Goal: Obtain resource: Obtain resource

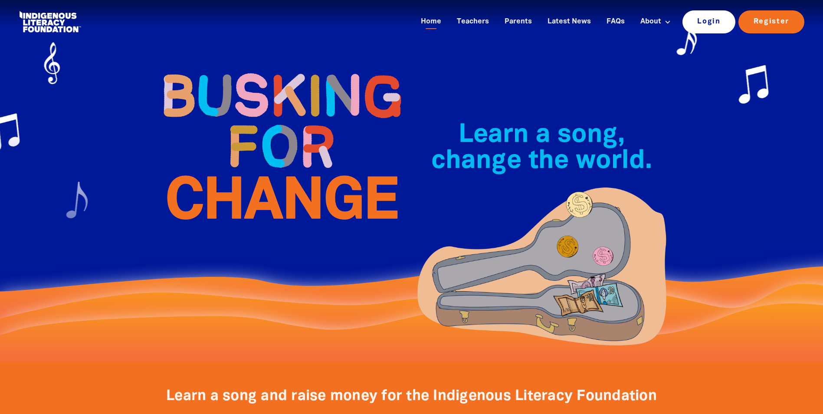
click at [709, 23] on link "Login" at bounding box center [708, 21] width 53 height 23
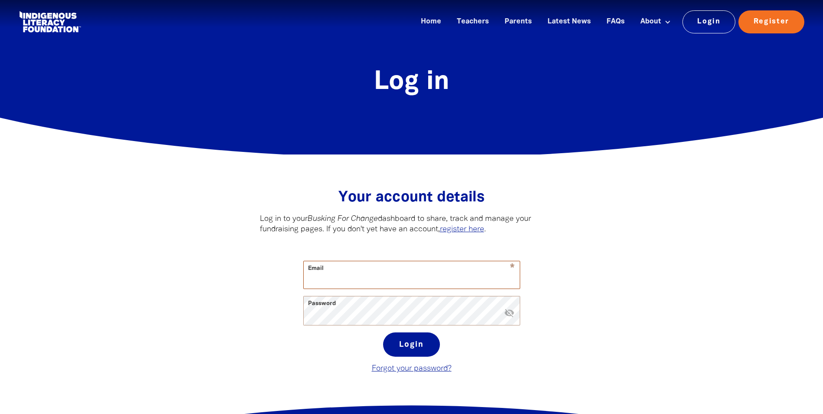
click at [411, 278] on input "Email" at bounding box center [412, 274] width 216 height 27
type input "[PERSON_NAME][EMAIL_ADDRESS][PERSON_NAME][DOMAIN_NAME]"
click at [417, 343] on button "Login" at bounding box center [411, 344] width 57 height 24
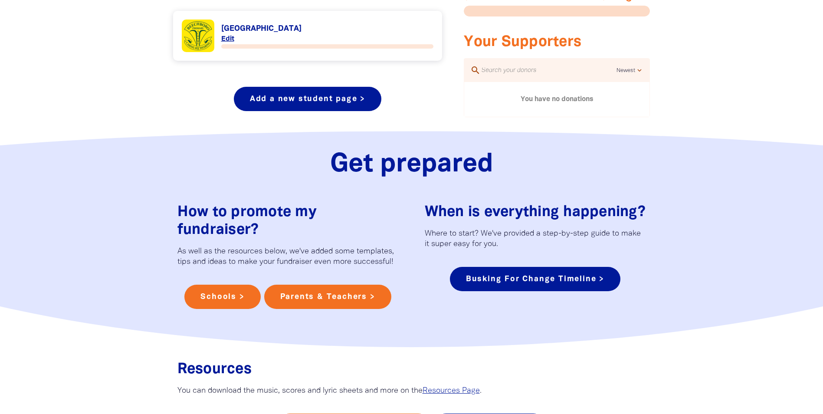
scroll to position [397, 0]
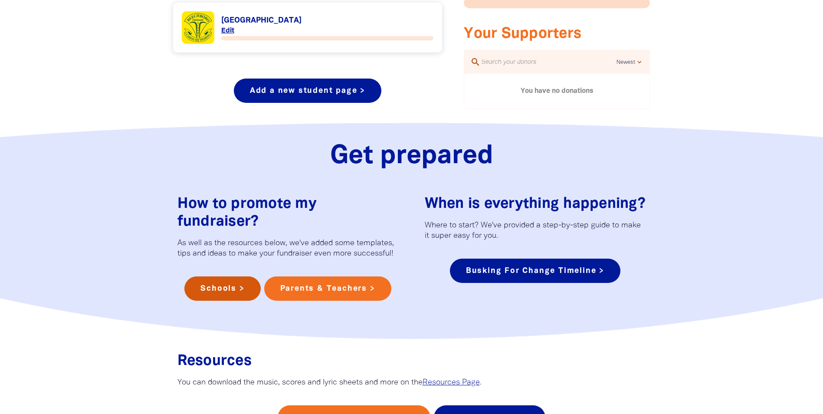
click at [234, 288] on link "Schools >" at bounding box center [222, 288] width 76 height 24
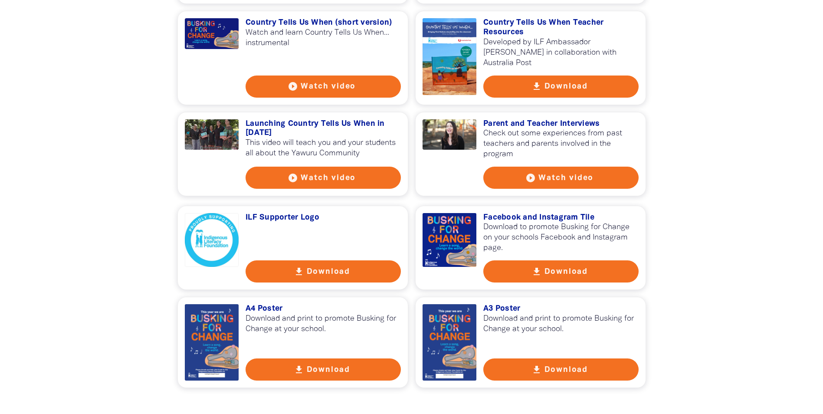
scroll to position [1111, 0]
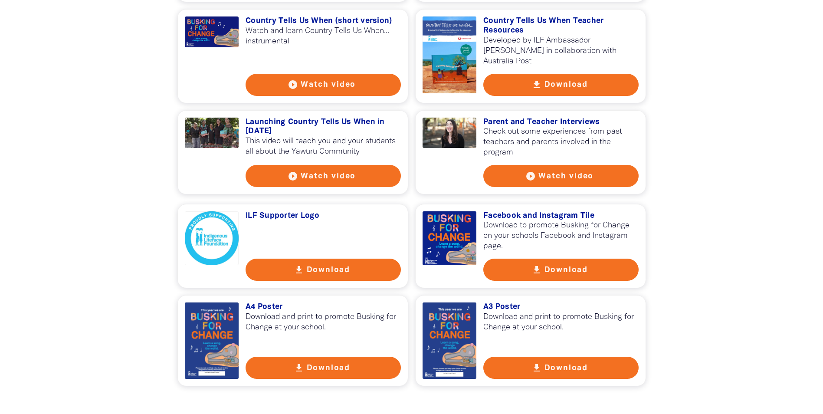
click at [345, 370] on button "get_app Download" at bounding box center [323, 368] width 155 height 22
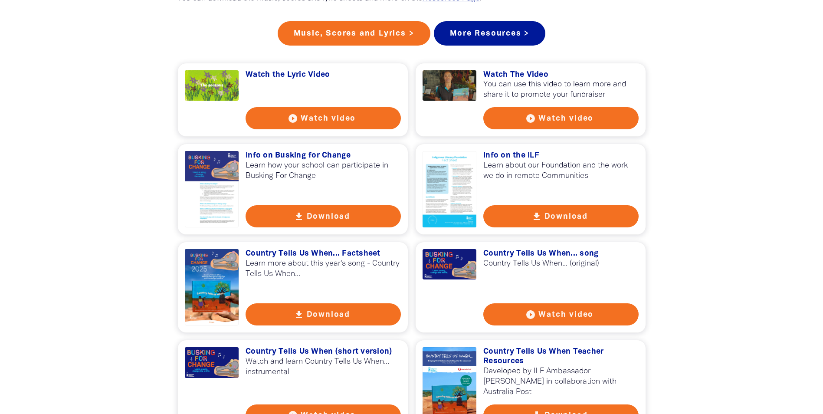
scroll to position [765, 0]
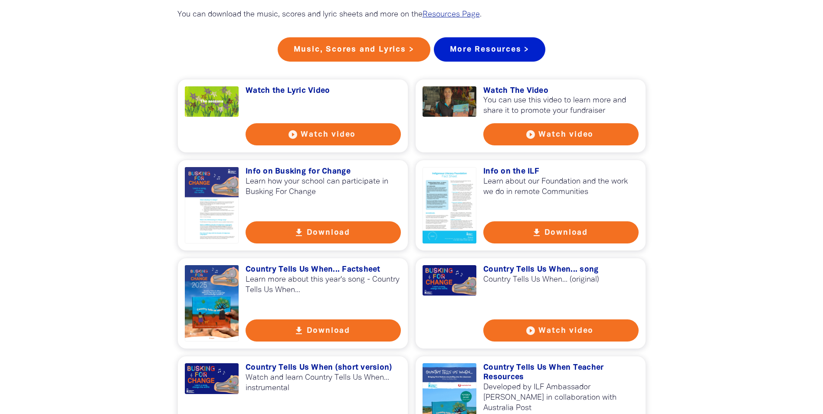
click at [473, 60] on link "More Resources >" at bounding box center [490, 49] width 112 height 24
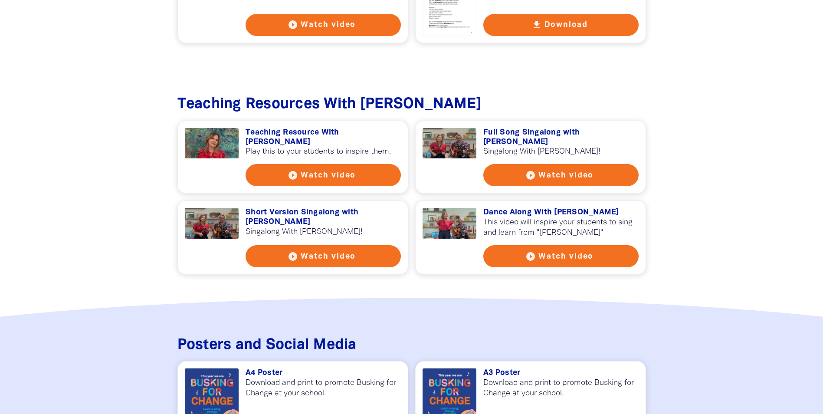
scroll to position [970, 0]
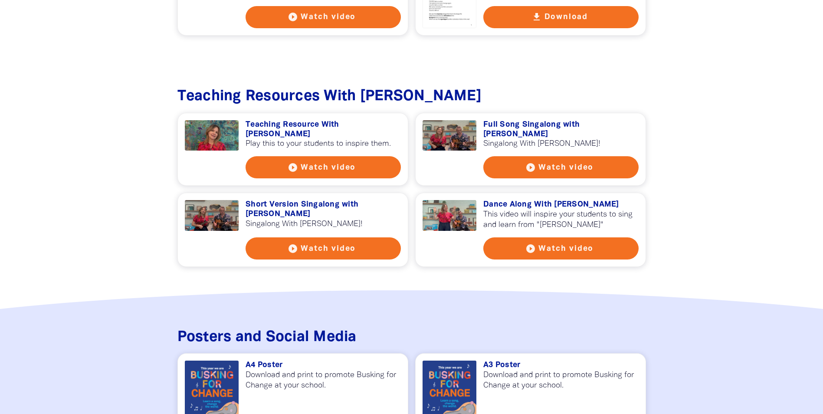
click at [529, 243] on icon "play_circle_filled" at bounding box center [530, 248] width 10 height 10
click at [322, 156] on button "play_circle_filled Watch video" at bounding box center [323, 167] width 155 height 22
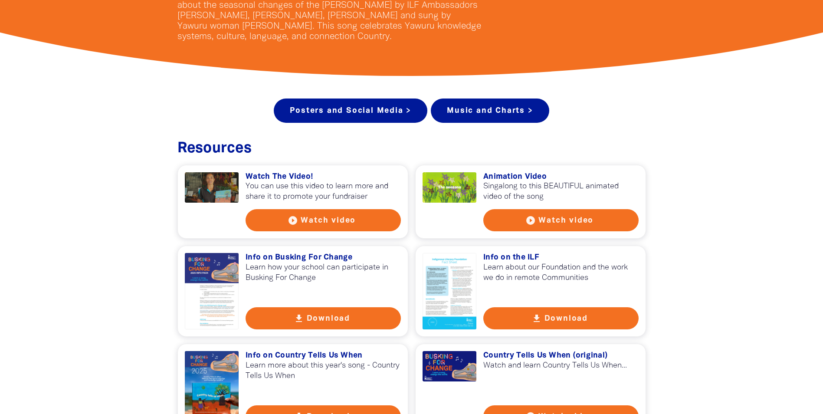
scroll to position [295, 0]
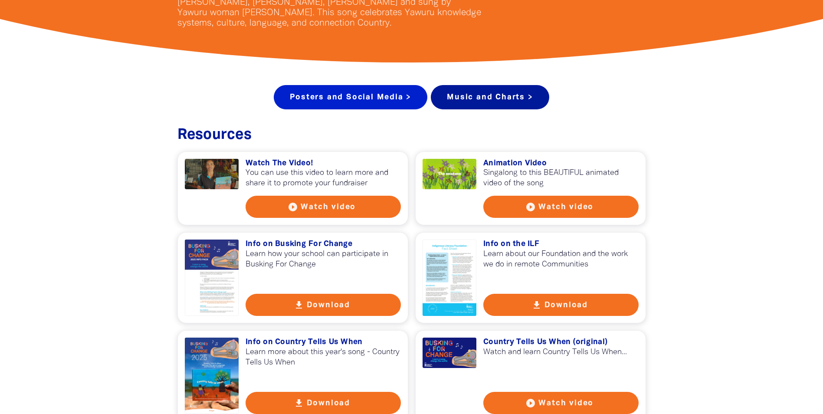
click at [398, 99] on link "Posters and Social Media >" at bounding box center [351, 97] width 154 height 24
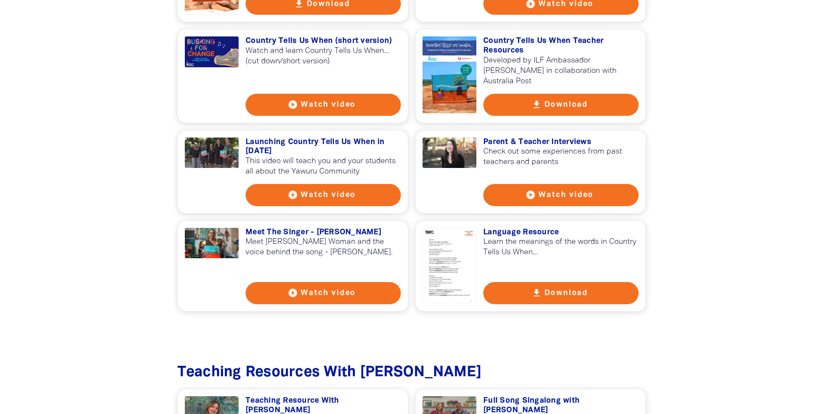
scroll to position [691, 0]
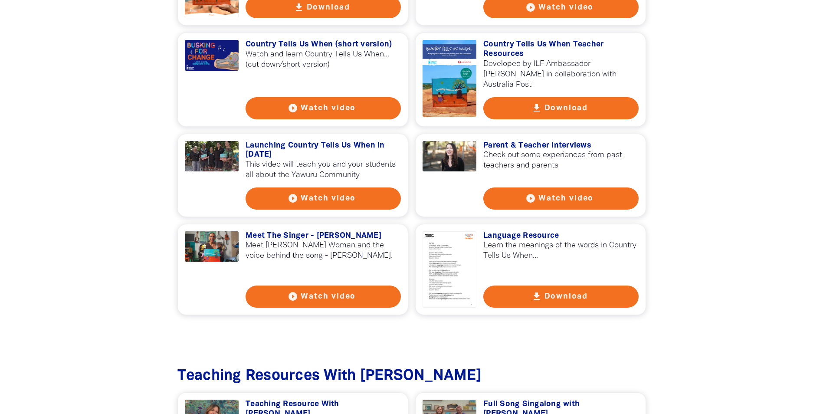
click at [369, 103] on button "play_circle_filled Watch video" at bounding box center [323, 108] width 155 height 22
click at [329, 192] on button "play_circle_filled Watch video" at bounding box center [323, 198] width 155 height 22
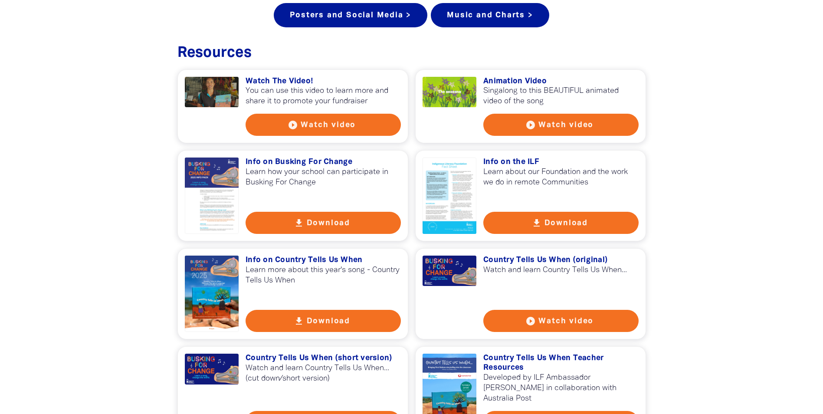
scroll to position [373, 0]
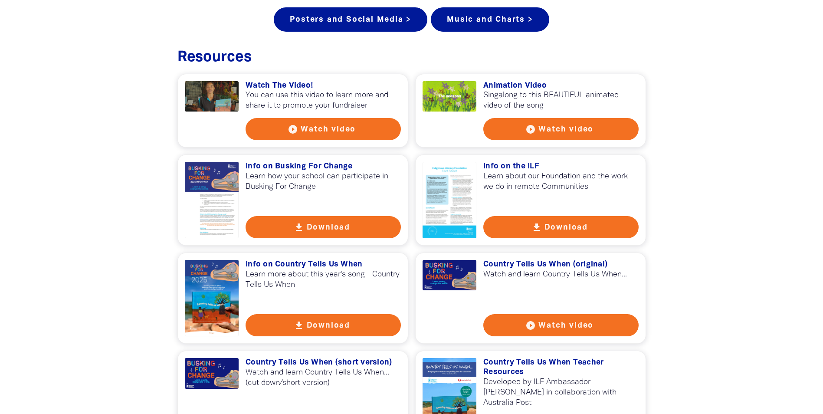
click at [333, 130] on button "play_circle_filled Watch video" at bounding box center [323, 129] width 155 height 22
